Goal: Transaction & Acquisition: Book appointment/travel/reservation

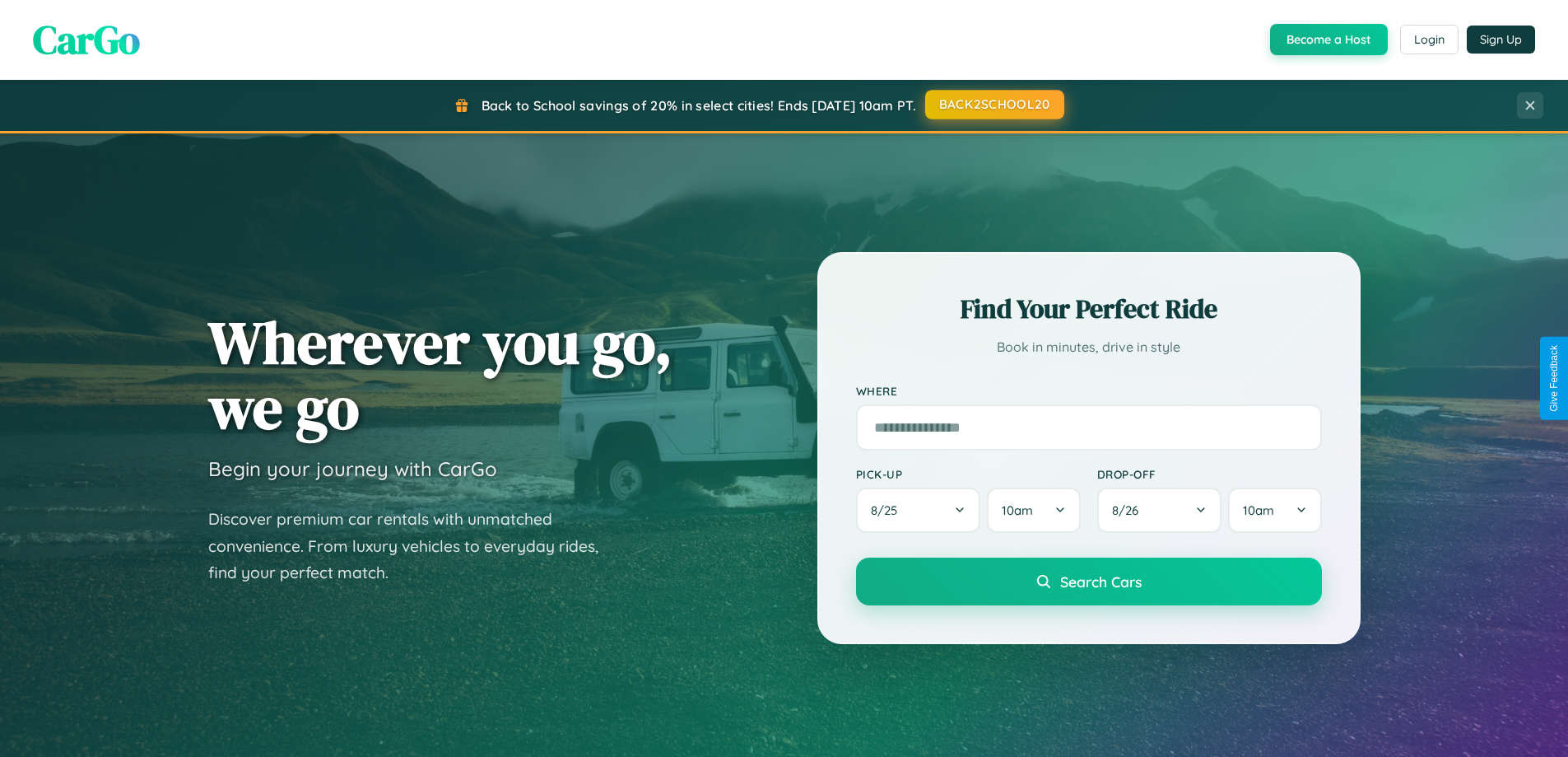
click at [993, 104] on button "BACK2SCHOOL20" at bounding box center [994, 104] width 139 height 30
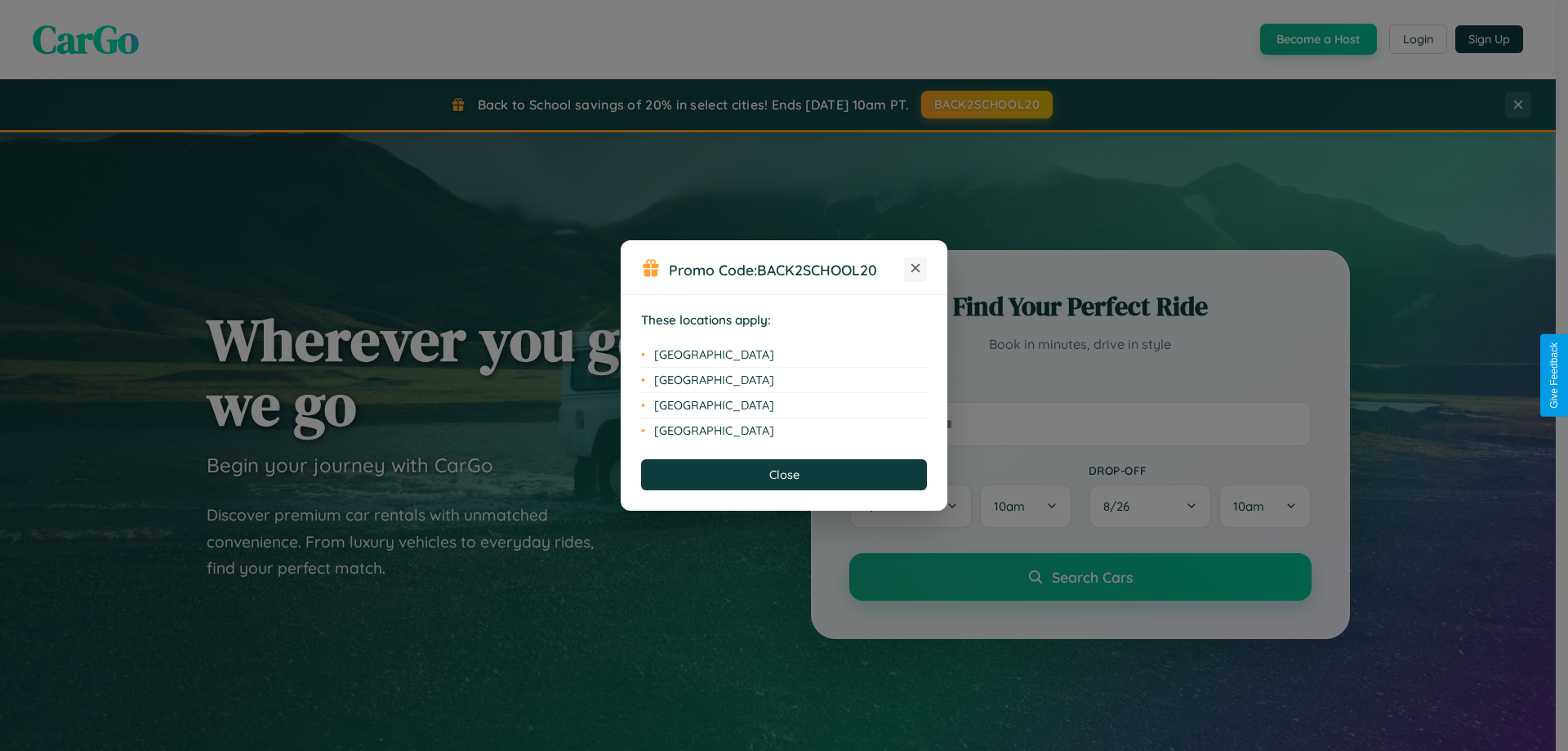
click at [916, 269] on icon at bounding box center [916, 268] width 9 height 9
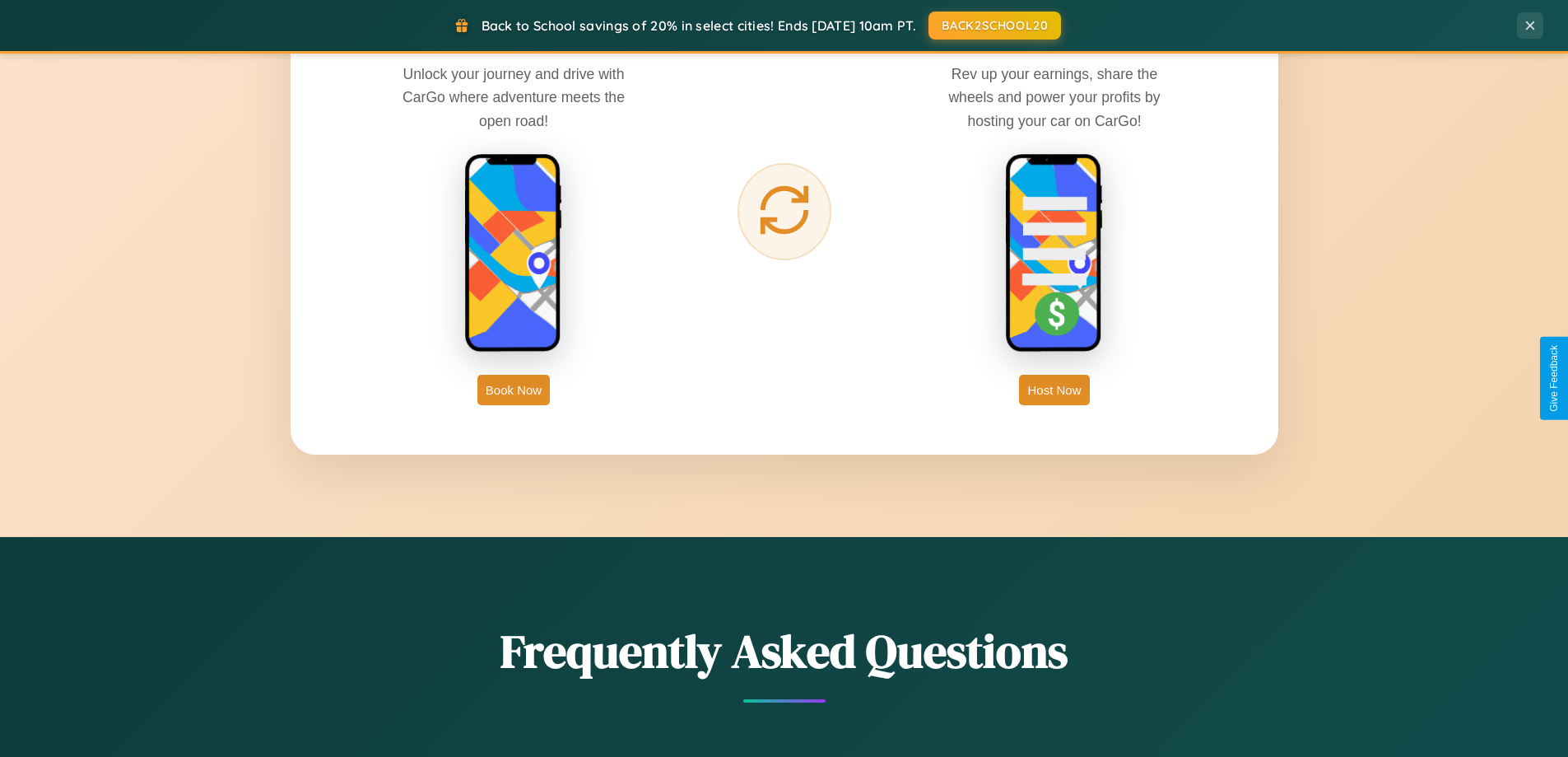
scroll to position [2645, 0]
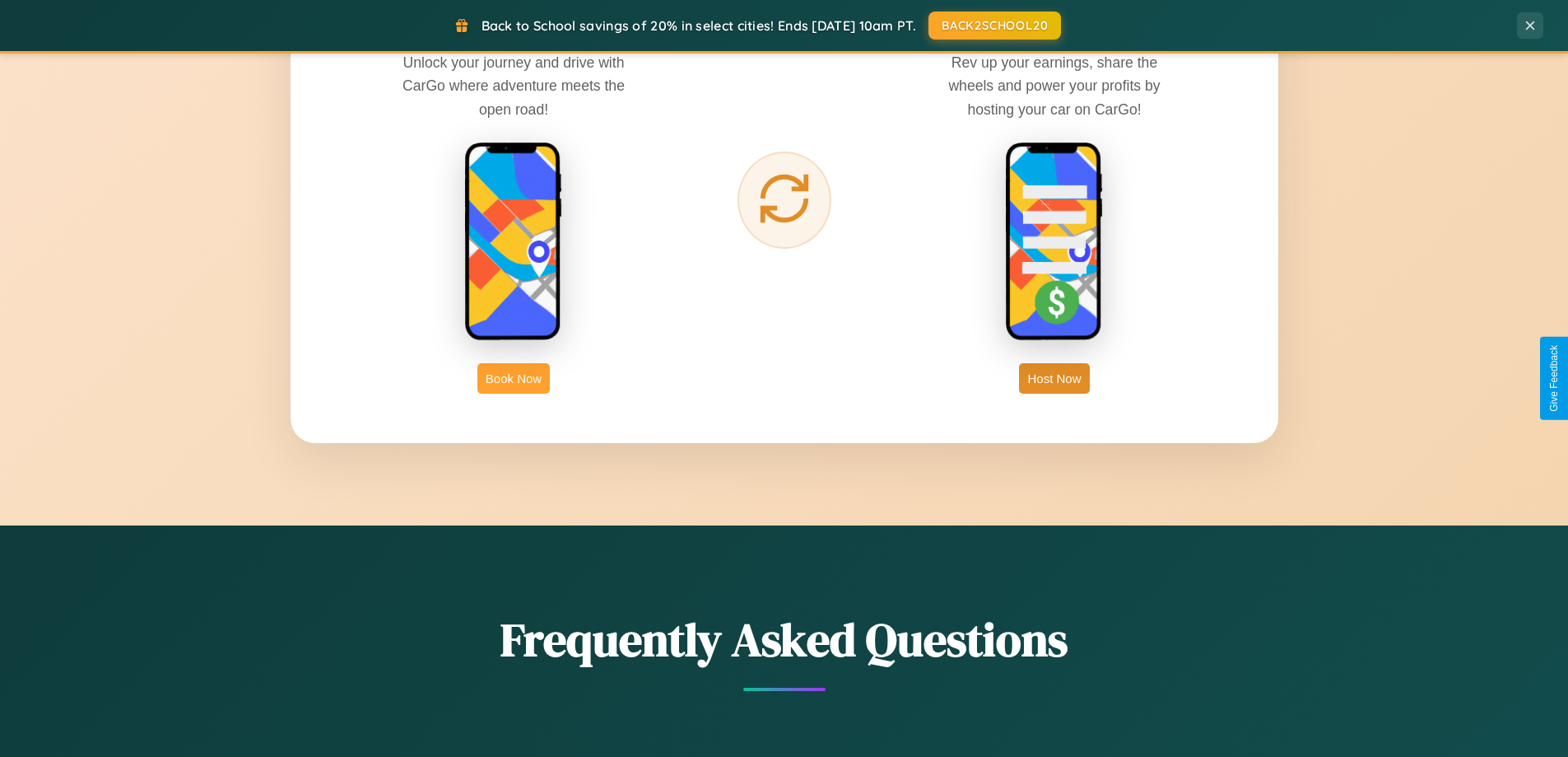
click at [514, 378] on button "Book Now" at bounding box center [514, 378] width 73 height 31
